Goal: Navigation & Orientation: Find specific page/section

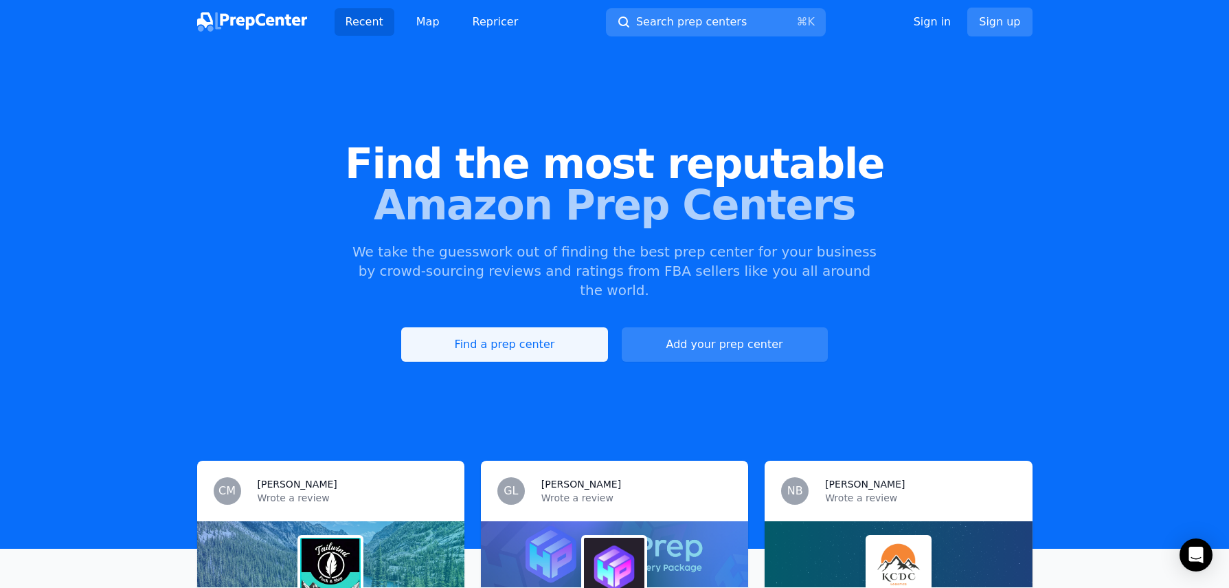
click at [510, 330] on link "Find a prep center" at bounding box center [504, 344] width 206 height 34
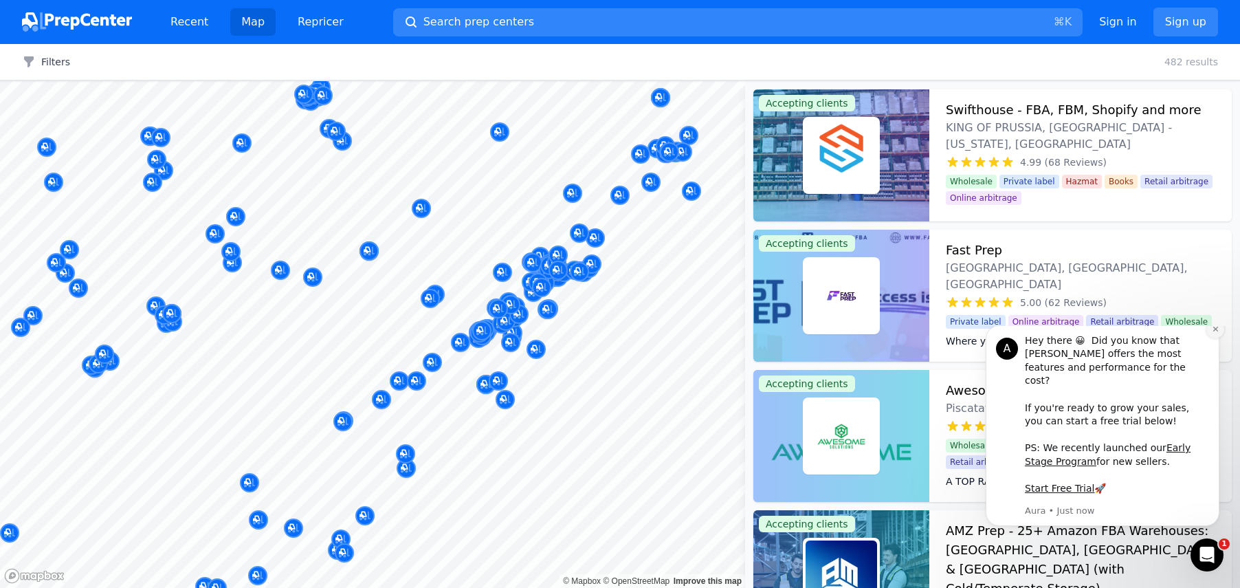
click at [1212, 333] on icon "Dismiss notification" at bounding box center [1216, 329] width 8 height 8
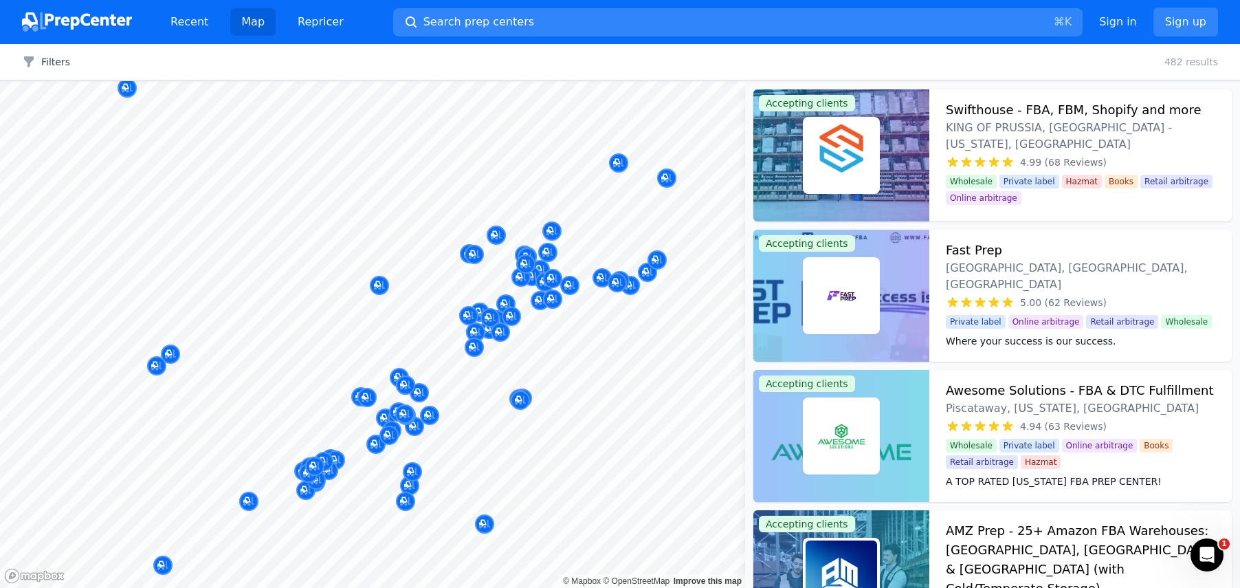
click at [585, 335] on body "Recent Map Repricer Search prep centers ⌘ K Open main menu Sign in Sign up Filt…" at bounding box center [620, 294] width 1240 height 588
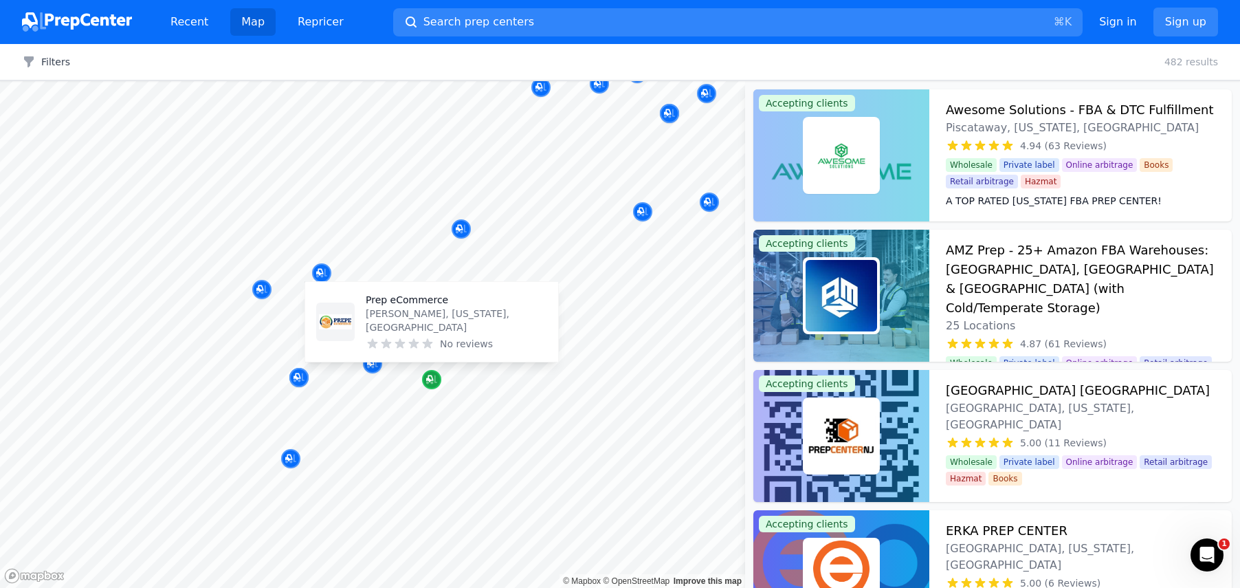
click at [437, 373] on div "Map marker" at bounding box center [431, 379] width 19 height 19
click at [427, 377] on icon "Map marker" at bounding box center [429, 378] width 7 height 7
click at [415, 307] on p "Prep eCommerce" at bounding box center [456, 300] width 181 height 14
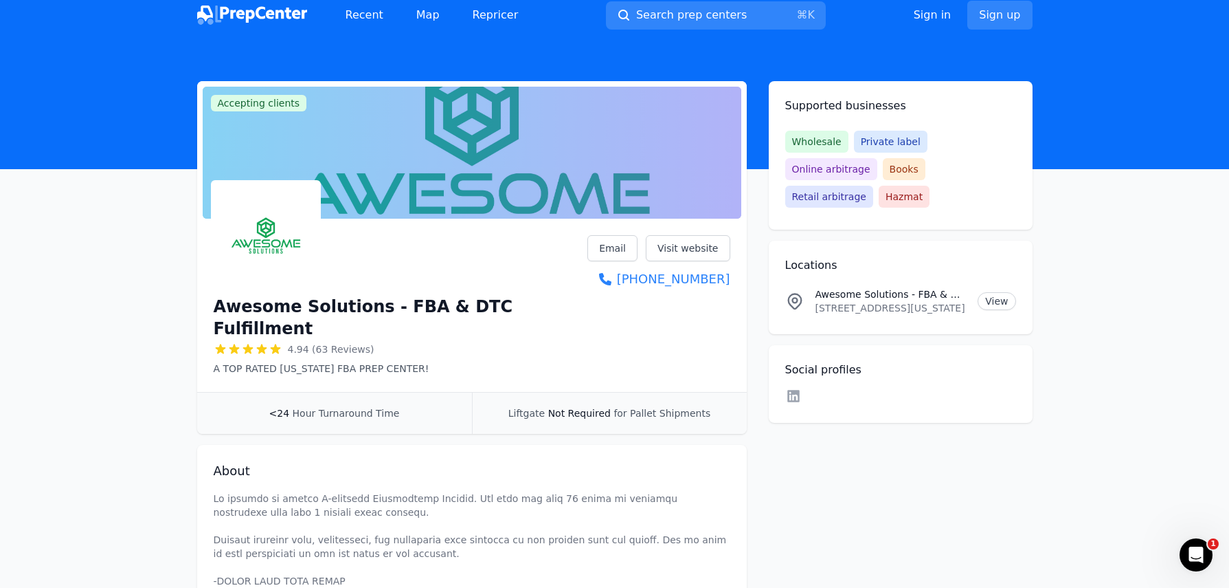
scroll to position [10, 0]
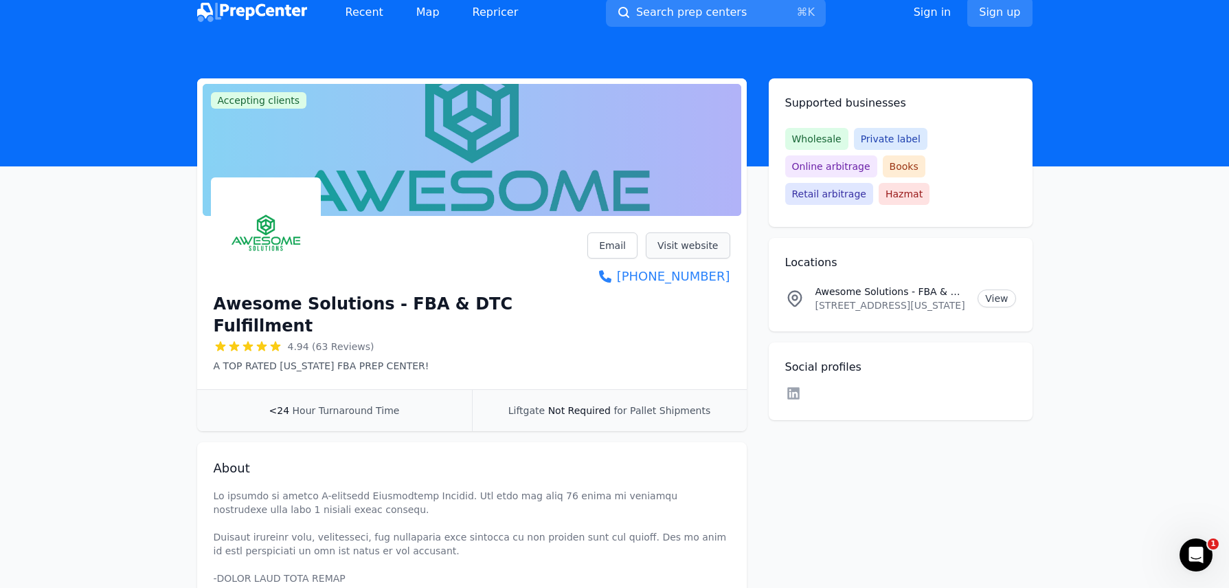
click at [689, 239] on link "Visit website" at bounding box center [688, 245] width 85 height 26
